Goal: Browse casually

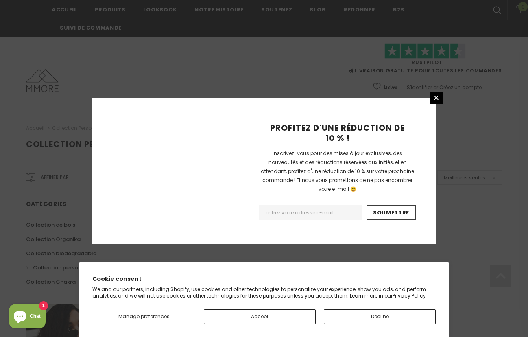
scroll to position [534, 0]
